Goal: Information Seeking & Learning: Find specific fact

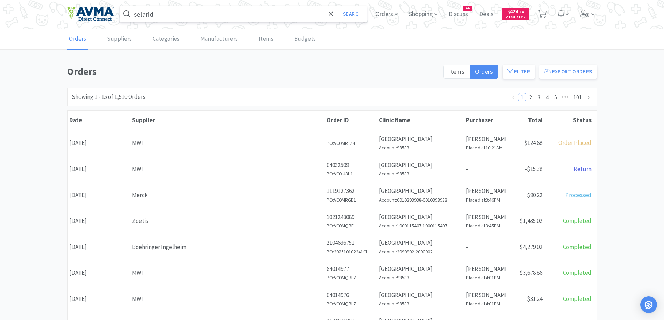
click at [208, 16] on input "selarid" at bounding box center [243, 14] width 247 height 16
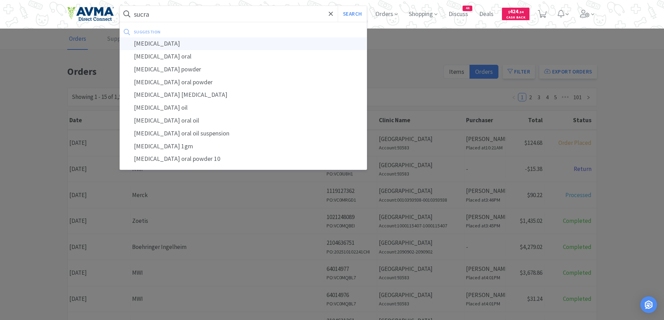
click at [185, 40] on div "[MEDICAL_DATA]" at bounding box center [243, 43] width 247 height 13
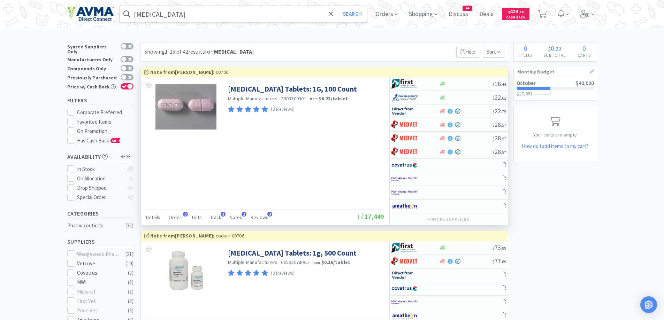
drag, startPoint x: 151, startPoint y: 218, endPoint x: 162, endPoint y: 215, distance: 11.8
click at [151, 217] on span "Details" at bounding box center [153, 217] width 14 height 6
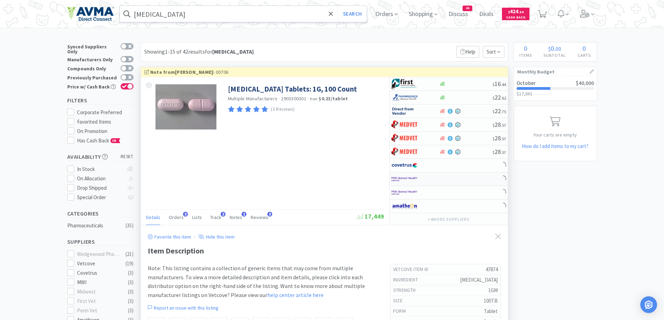
scroll to position [139, 0]
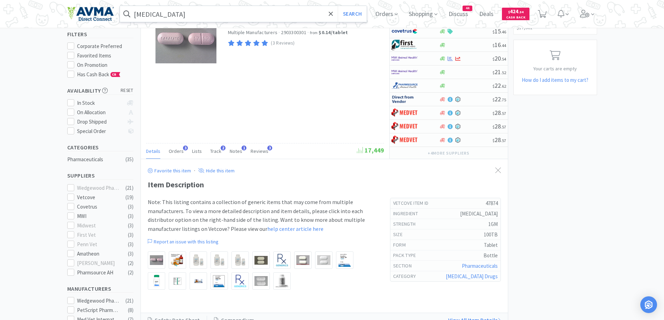
scroll to position [0, 0]
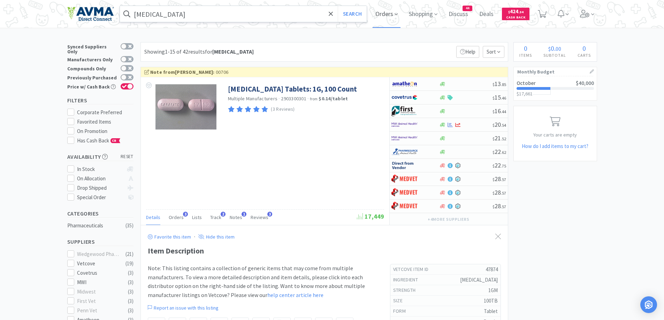
click at [393, 17] on span "Orders" at bounding box center [387, 14] width 28 height 28
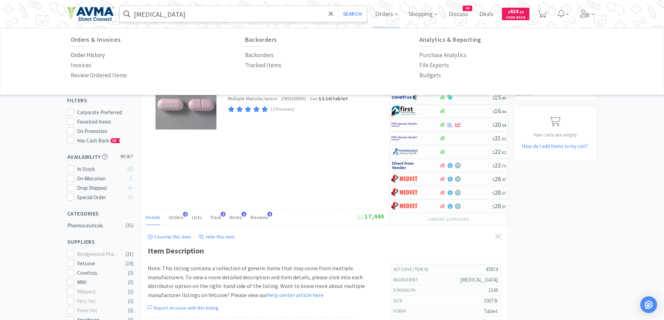
click at [75, 56] on p "Order History" at bounding box center [88, 55] width 34 height 9
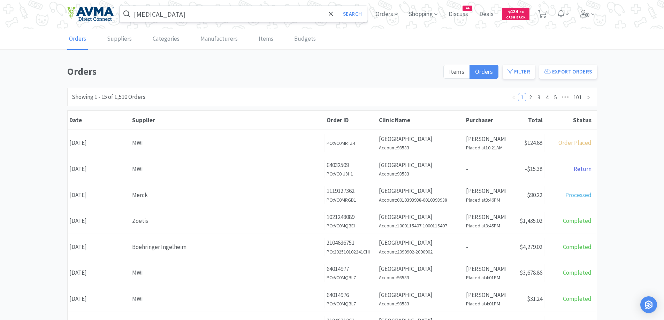
drag, startPoint x: 46, startPoint y: 68, endPoint x: 46, endPoint y: 63, distance: 4.9
click at [46, 68] on div "Orders Items Orders Filter Export Orders Filters Filter Suppliers All Suppliers…" at bounding box center [332, 304] width 664 height 481
click at [297, 84] on div "Orders Items Orders Filter Export Orders Filters Filter Suppliers All Suppliers…" at bounding box center [332, 304] width 530 height 481
click at [34, 118] on div "Orders Items Orders Filter Export Orders Filters Filter Suppliers All Suppliers…" at bounding box center [332, 304] width 664 height 481
click at [542, 15] on icon at bounding box center [542, 14] width 9 height 8
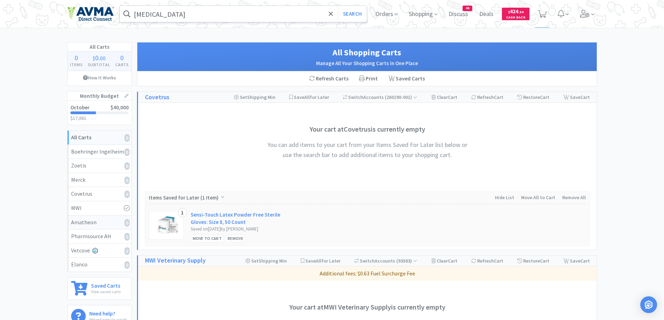
click at [119, 224] on div "Amatheon 0" at bounding box center [99, 222] width 57 height 9
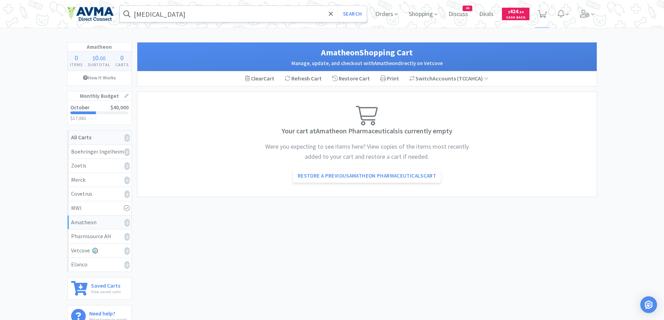
click at [106, 133] on link "All Carts 0" at bounding box center [100, 138] width 64 height 14
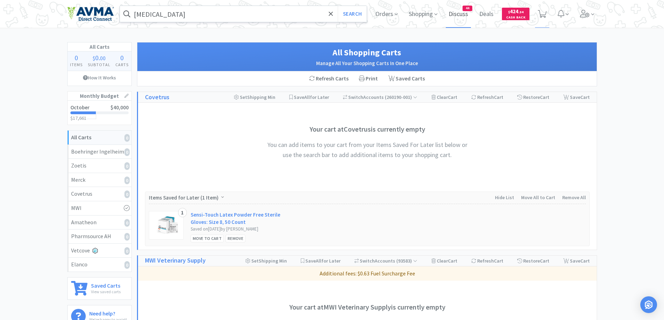
click at [466, 12] on span "Discuss" at bounding box center [458, 14] width 25 height 28
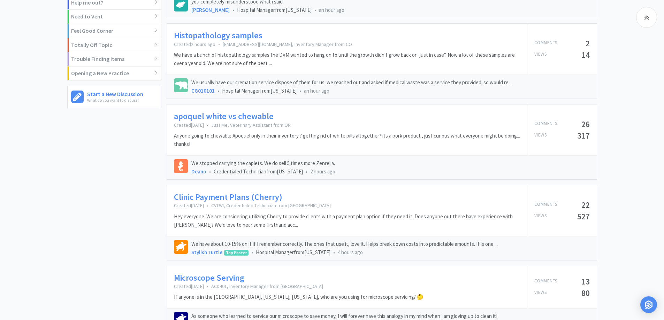
scroll to position [418, 0]
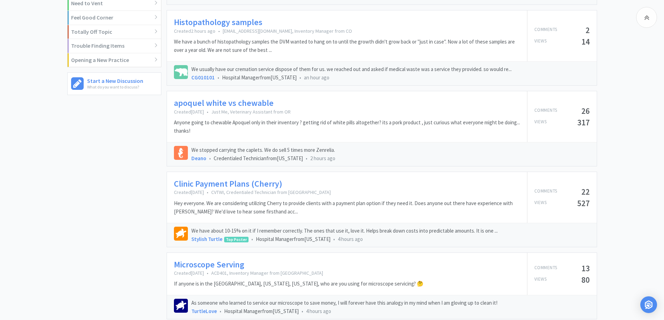
click at [249, 183] on link "Clinic Payment Plans (Cherry)" at bounding box center [228, 184] width 108 height 10
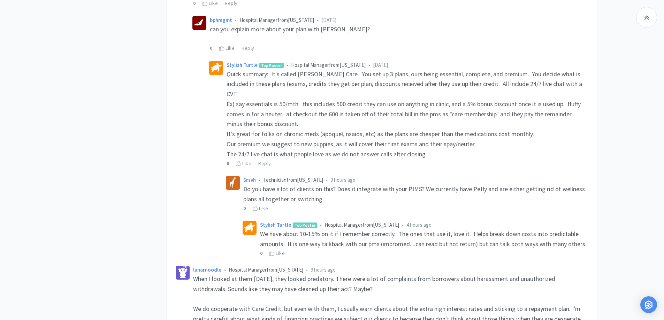
scroll to position [348, 0]
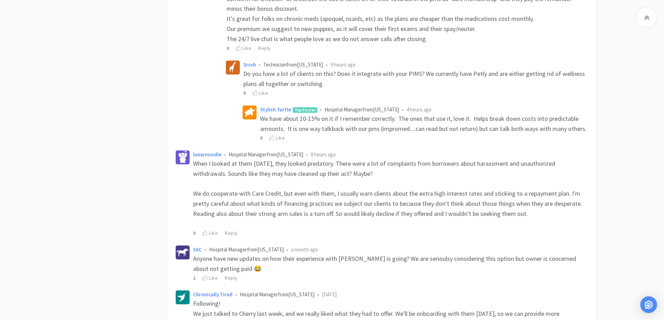
scroll to position [418, 0]
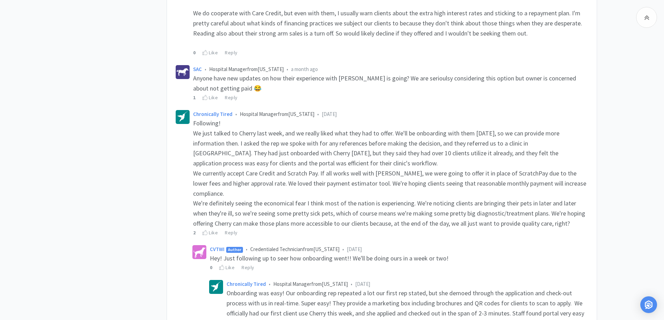
scroll to position [558, 0]
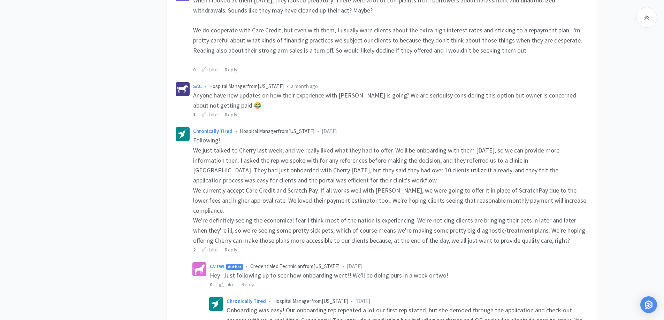
click at [634, 179] on div "Related Threads Microchip Clinic Promo 71 Views • 2 Comments In-Clinic Ultrasou…" at bounding box center [332, 314] width 664 height 1617
click at [644, 174] on div "Related Threads Microchip Clinic Promo 71 Views • 2 Comments In-Clinic Ultrasou…" at bounding box center [332, 314] width 664 height 1617
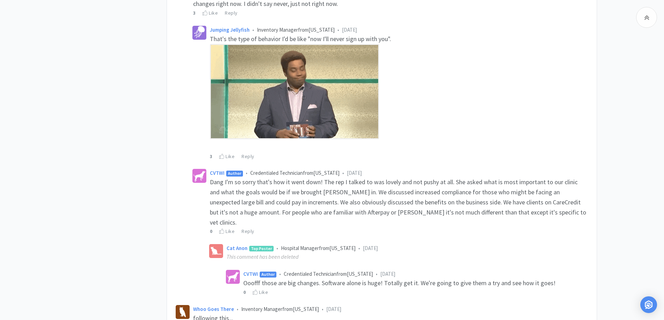
scroll to position [1324, 0]
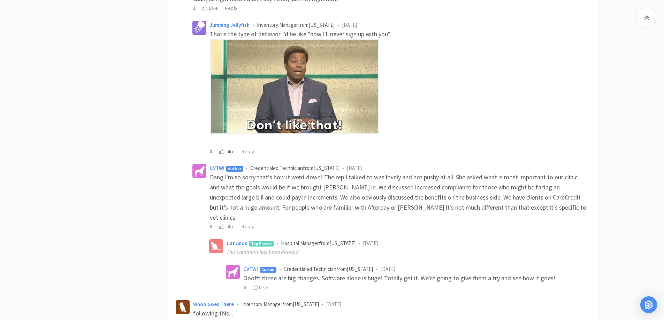
click at [224, 149] on icon at bounding box center [221, 151] width 5 height 5
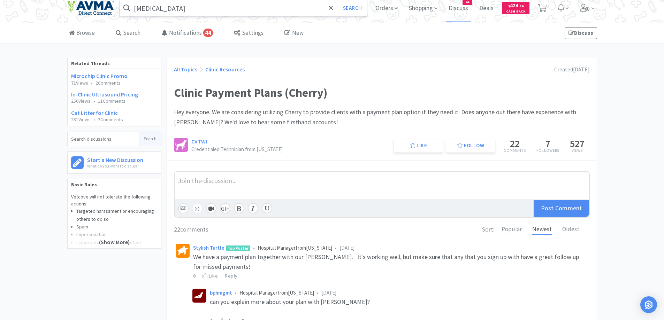
scroll to position [0, 0]
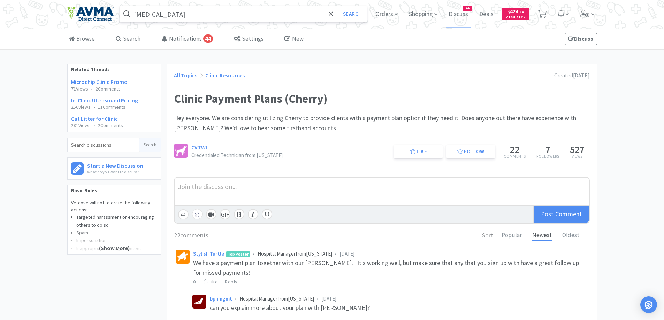
click at [183, 74] on link "All Topics" at bounding box center [185, 75] width 23 height 7
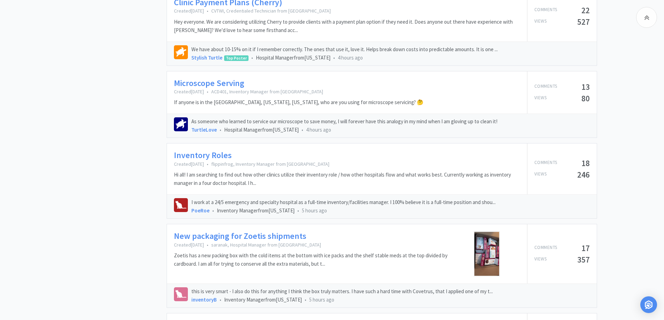
scroll to position [697, 0]
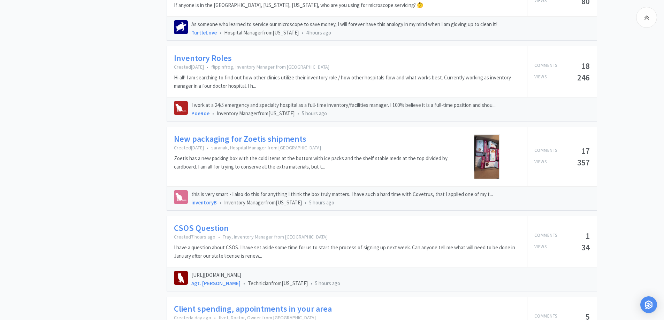
click at [80, 93] on div "Batty 4 Bats Inventory Manager from [US_STATE] 40 Comments 7 Following 117 [DAT…" at bounding box center [116, 2] width 99 height 1270
click at [252, 139] on link "New packaging for Zoetis shipments" at bounding box center [240, 139] width 132 height 10
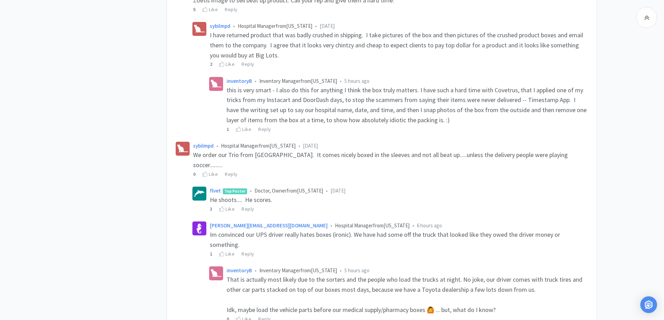
scroll to position [488, 0]
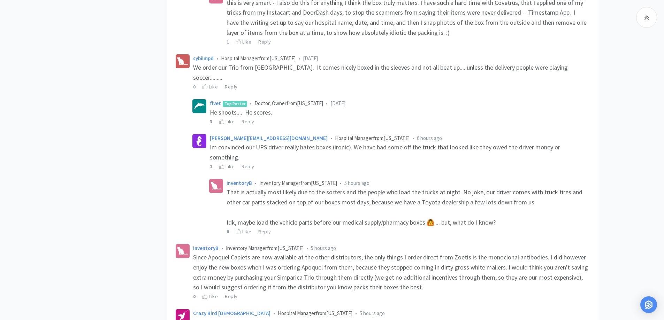
click at [623, 125] on div "Related Threads Zoetis shipment times vs Idexx for 4dx/Flex4 85 Views • 5 Comme…" at bounding box center [332, 184] width 664 height 1217
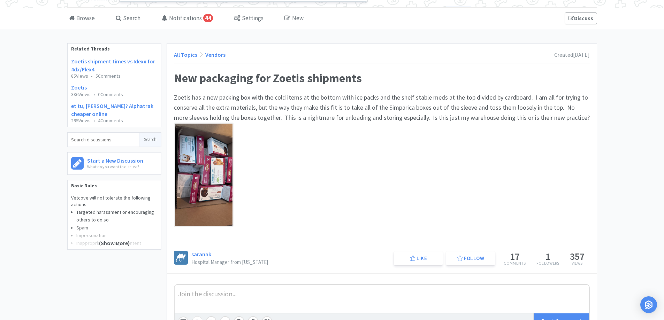
scroll to position [0, 0]
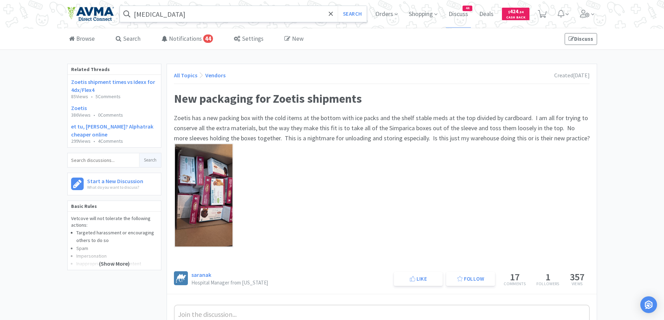
click at [190, 78] on link "All Topics" at bounding box center [185, 75] width 23 height 7
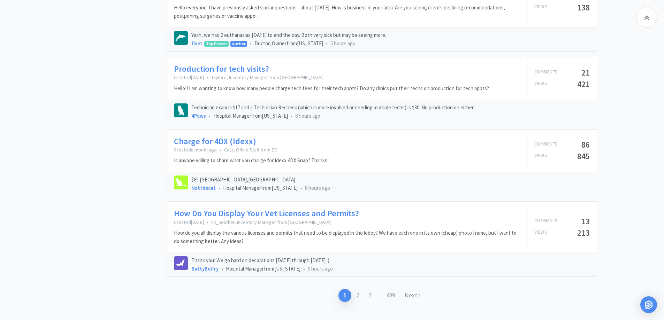
scroll to position [1035, 0]
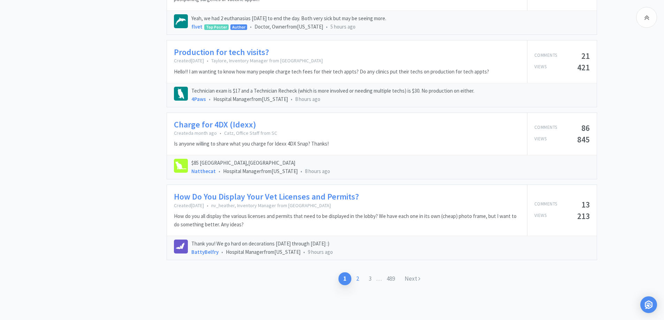
drag, startPoint x: 356, startPoint y: 281, endPoint x: 382, endPoint y: 247, distance: 42.4
click at [356, 281] on link "2" at bounding box center [357, 279] width 13 height 13
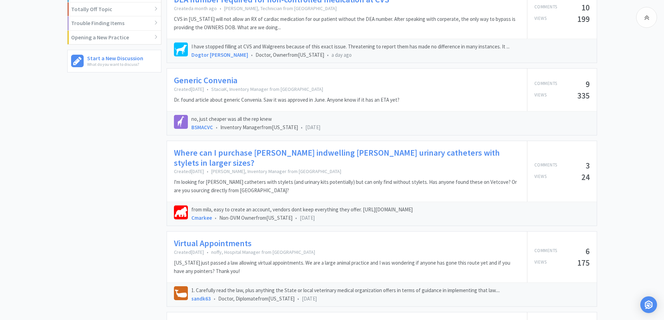
scroll to position [456, 0]
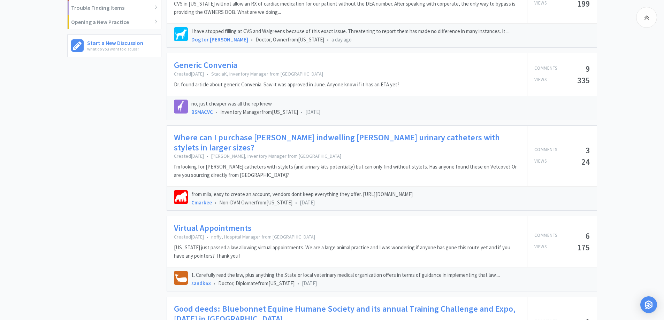
click at [618, 134] on div "Batty 4 Bats Inventory Manager from [US_STATE] 40 Comments 7 Following 117 [DAT…" at bounding box center [332, 249] width 664 height 1282
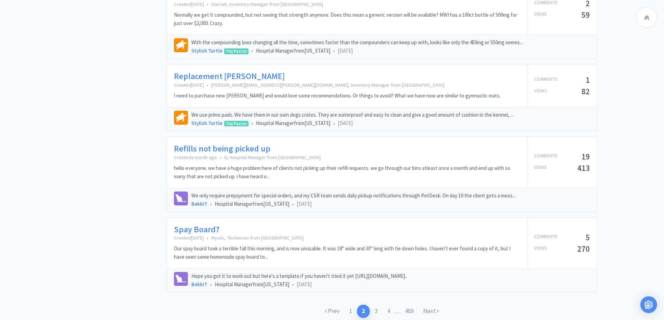
scroll to position [1036, 0]
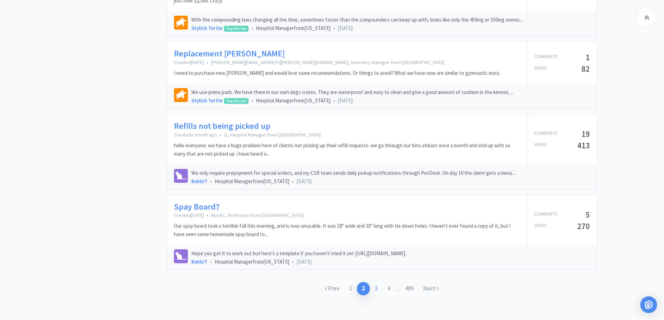
click at [375, 282] on link "3" at bounding box center [376, 288] width 13 height 13
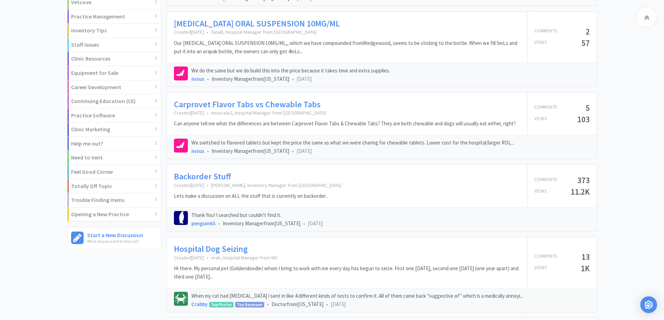
scroll to position [279, 0]
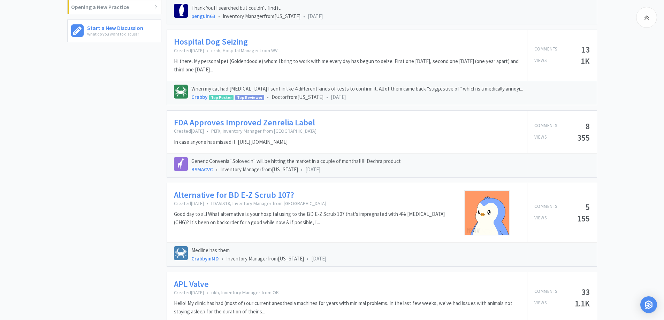
scroll to position [488, 0]
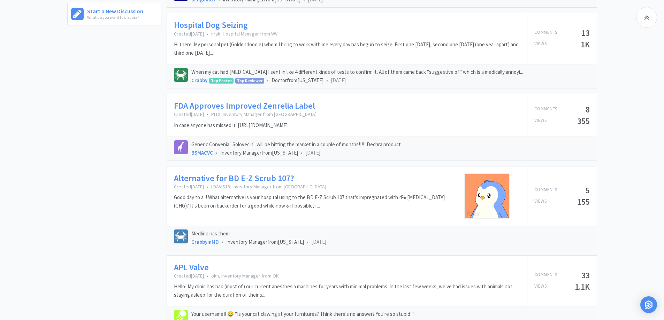
click at [624, 137] on div "Batty 4 Bats Inventory Manager from [US_STATE] 40 Comments 7 Following 117 [DAT…" at bounding box center [332, 202] width 664 height 1253
click at [623, 145] on div "Batty 4 Bats Inventory Manager from [US_STATE] 40 Comments 7 Following 117 [DAT…" at bounding box center [332, 202] width 664 height 1253
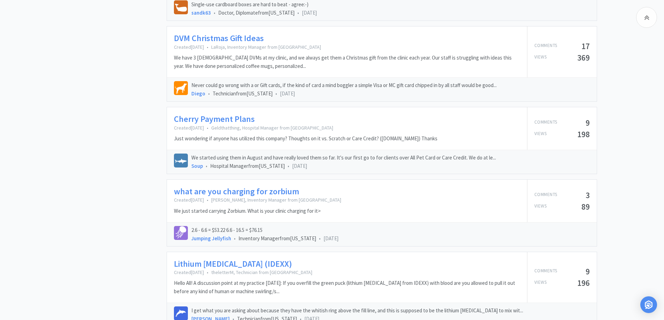
scroll to position [1018, 0]
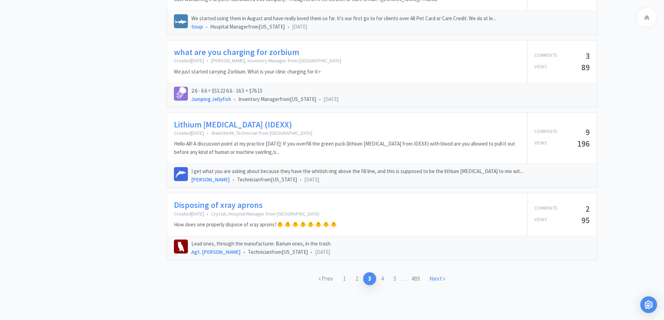
click at [444, 281] on icon at bounding box center [444, 279] width 2 height 6
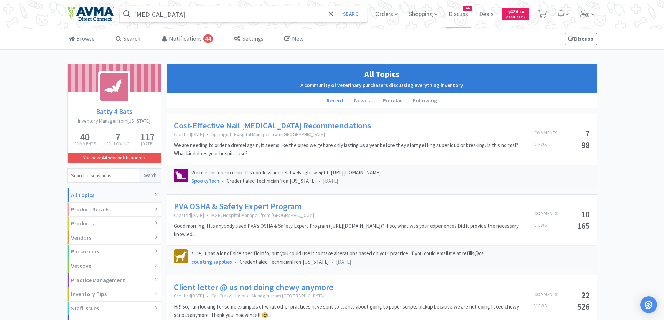
scroll to position [70, 0]
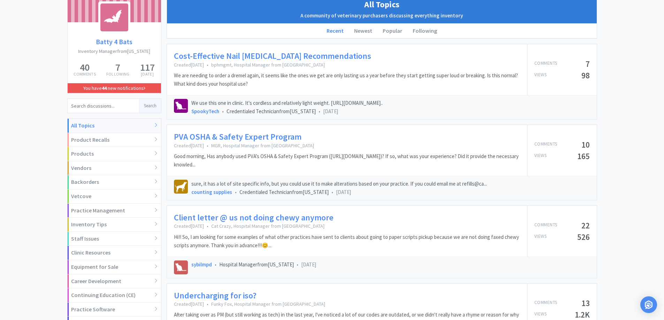
click at [220, 135] on link "PVA OSHA & Safety Expert Program" at bounding box center [238, 137] width 128 height 10
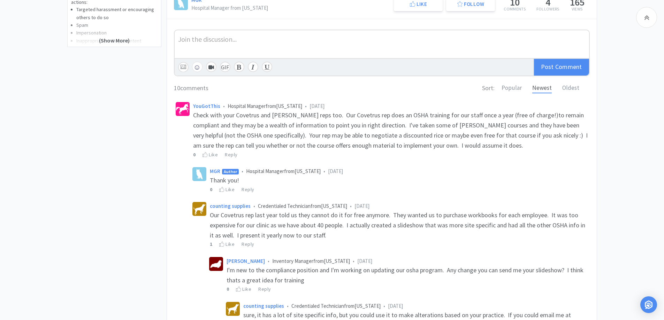
scroll to position [209, 0]
click at [224, 243] on icon at bounding box center [221, 242] width 5 height 5
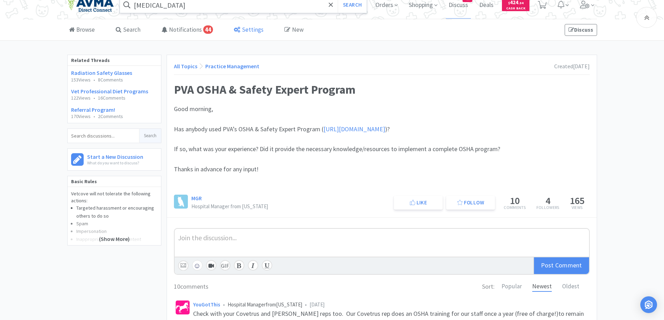
scroll to position [0, 0]
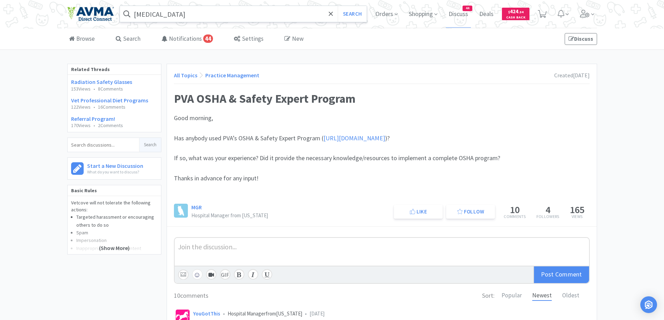
click at [240, 9] on input "[MEDICAL_DATA]" at bounding box center [243, 14] width 247 height 16
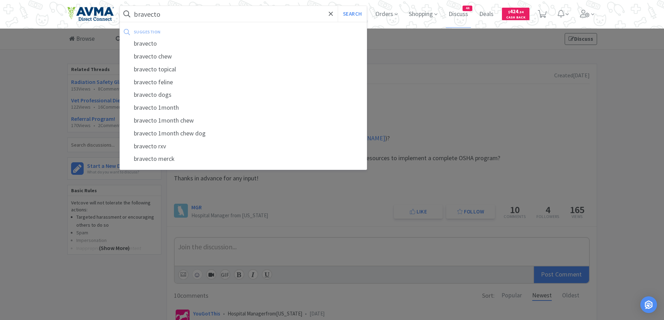
click at [338, 6] on button "Search" at bounding box center [352, 14] width 29 height 16
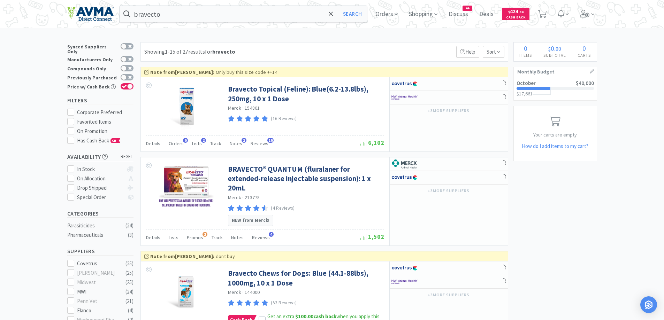
click at [359, 48] on div "Showing 1-15 of 27 results for bravecto Filters Help Sort" at bounding box center [324, 52] width 368 height 20
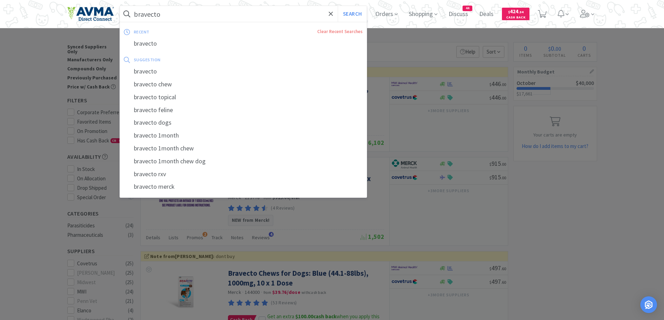
click at [209, 13] on input "bravecto" at bounding box center [243, 14] width 247 height 16
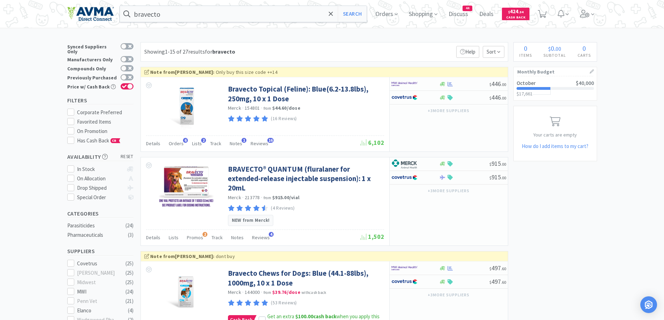
click at [554, 198] on div at bounding box center [332, 160] width 664 height 320
click at [231, 12] on input "bravecto" at bounding box center [243, 14] width 247 height 16
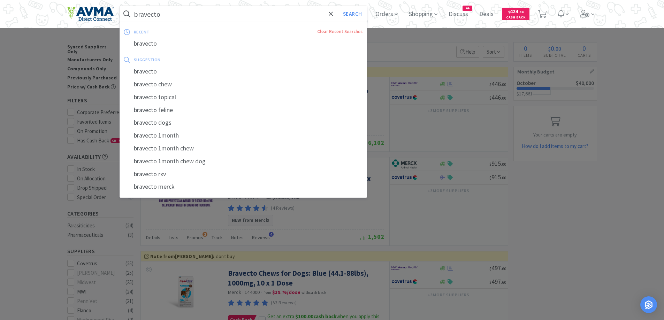
click at [231, 12] on input "bravecto" at bounding box center [243, 14] width 247 height 16
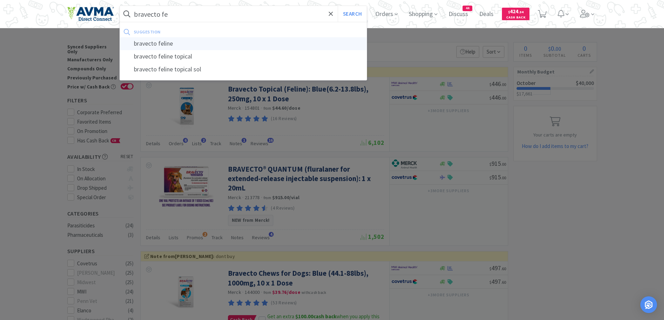
click at [180, 44] on div "bravecto feline" at bounding box center [243, 43] width 247 height 13
type input "bravecto feline"
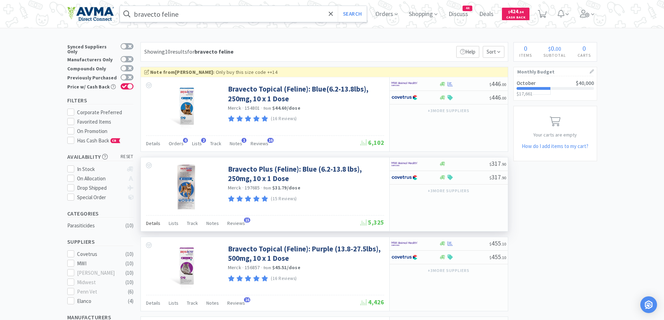
drag, startPoint x: 151, startPoint y: 222, endPoint x: 395, endPoint y: 212, distance: 244.9
click at [151, 222] on span "Details" at bounding box center [153, 223] width 14 height 6
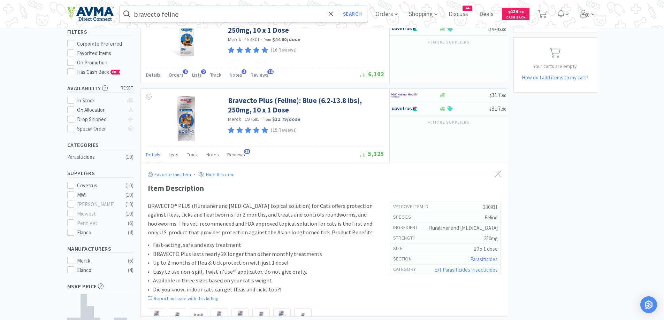
scroll to position [139, 0]
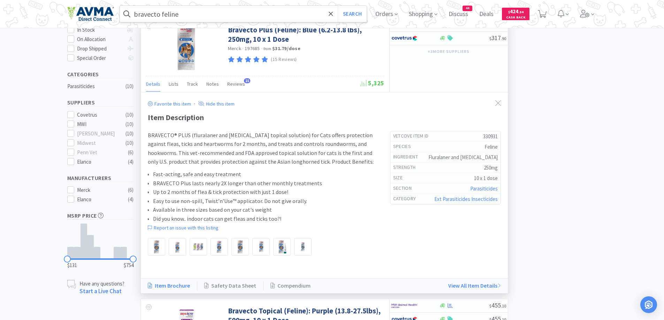
click at [183, 283] on link "Item Brochure" at bounding box center [172, 286] width 49 height 9
